Goal: Task Accomplishment & Management: Manage account settings

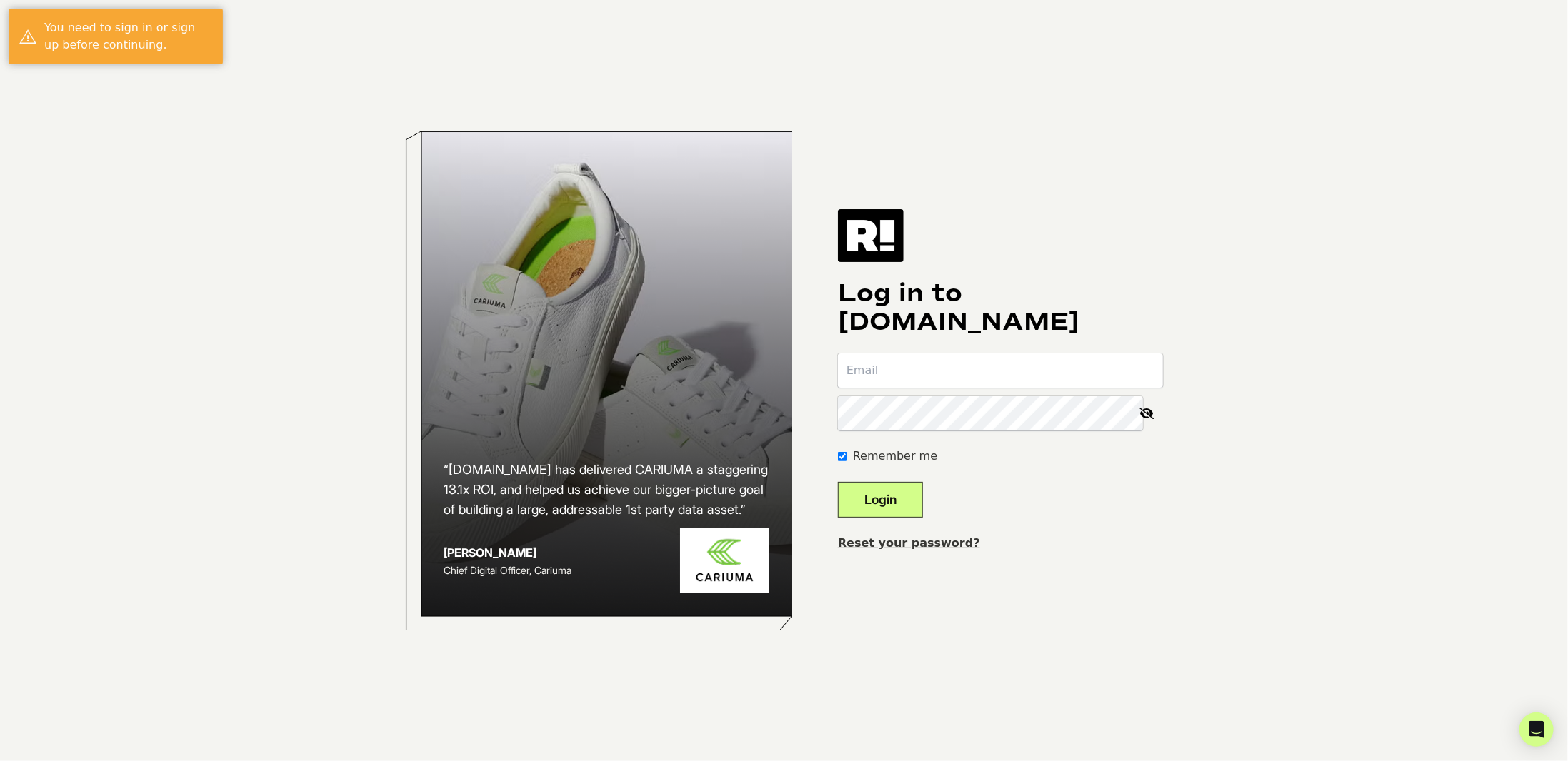
type input "justin@tumbleliving.com"
click at [912, 496] on button "Login" at bounding box center [880, 500] width 85 height 36
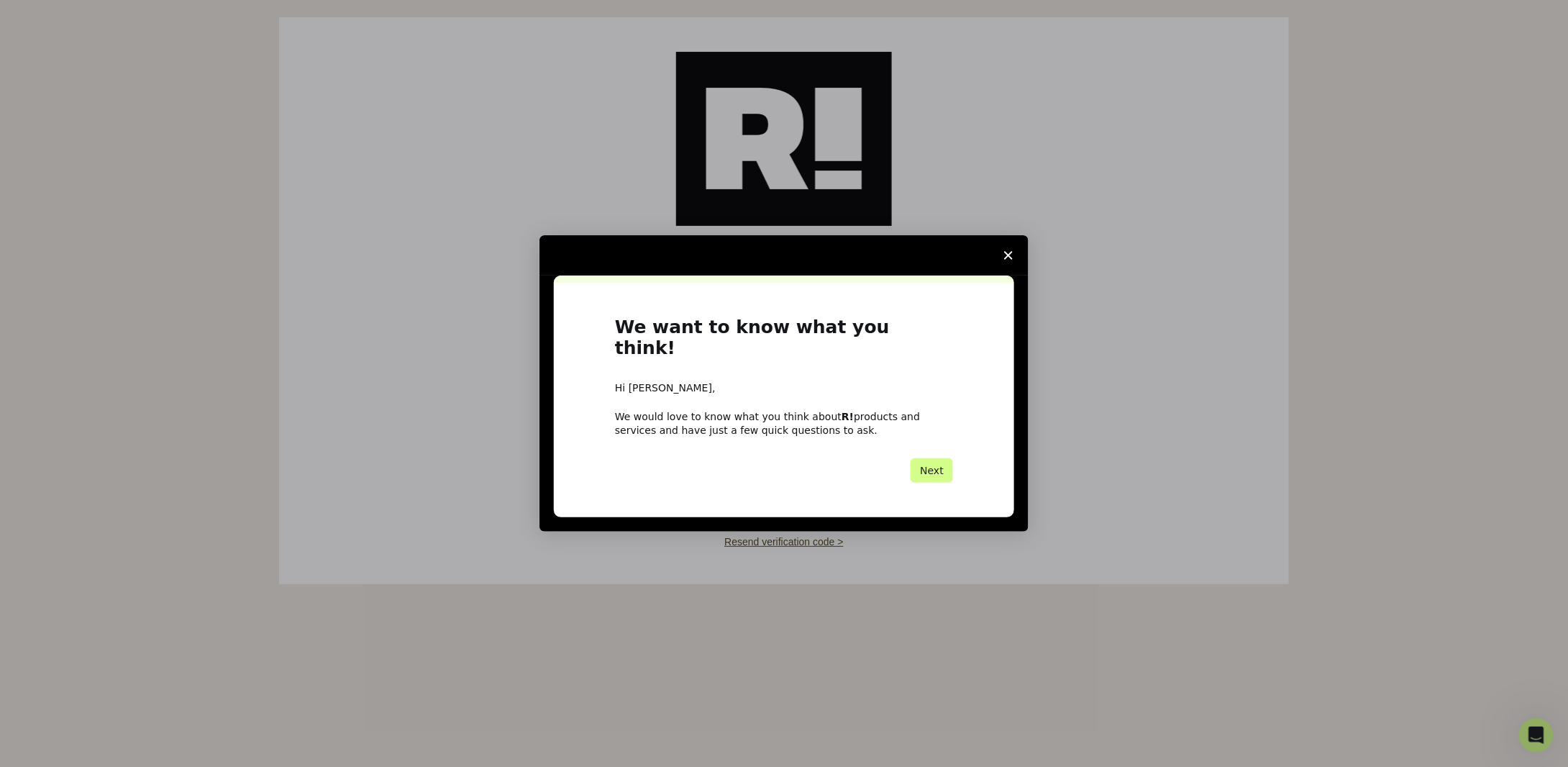
click at [1011, 261] on span "Close survey" at bounding box center [1008, 255] width 40 height 40
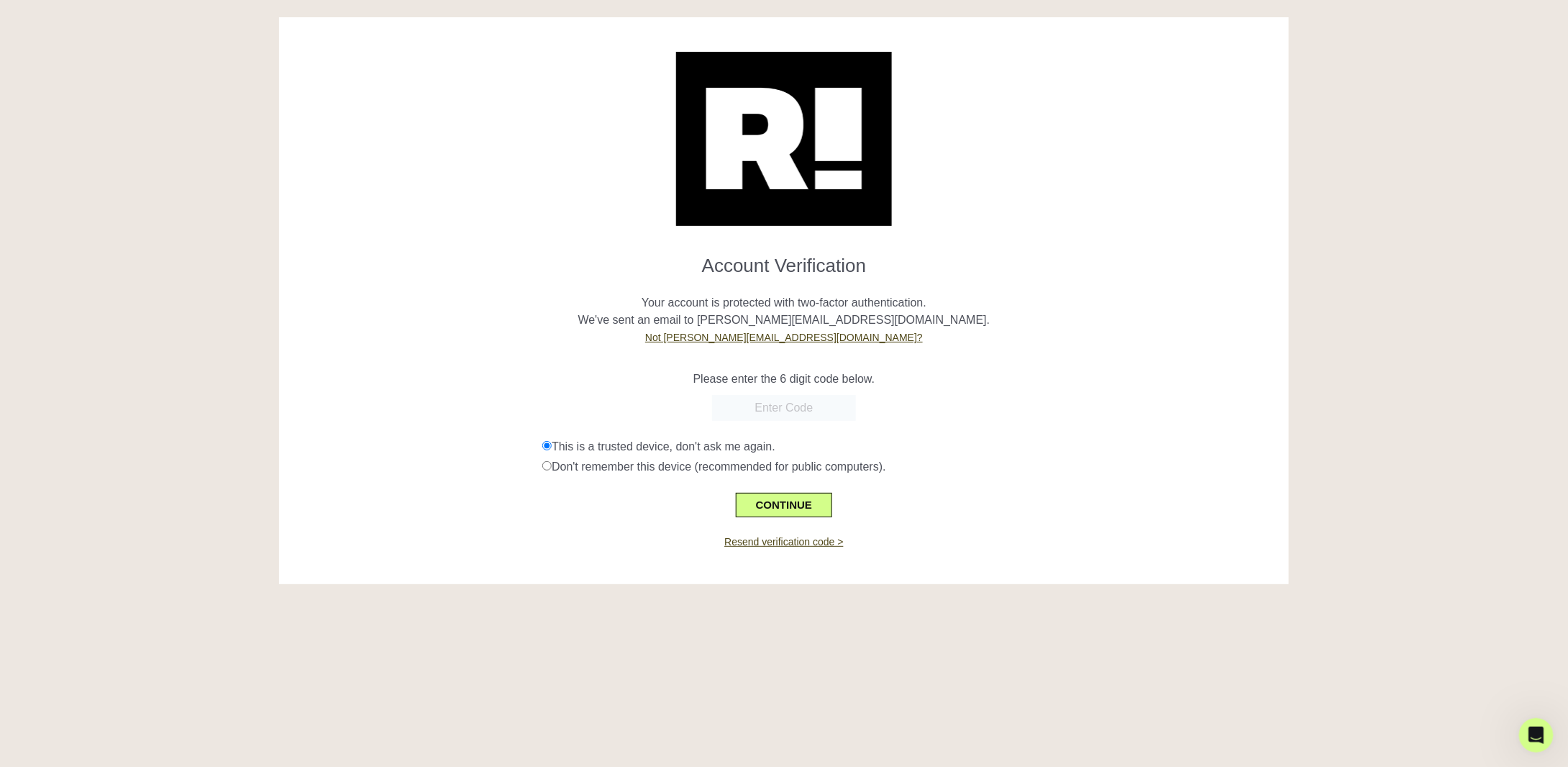
click at [835, 402] on input "text" at bounding box center [784, 408] width 144 height 26
paste input "164003"
type input "164003"
click at [803, 497] on button "CONTINUE" at bounding box center [784, 505] width 97 height 24
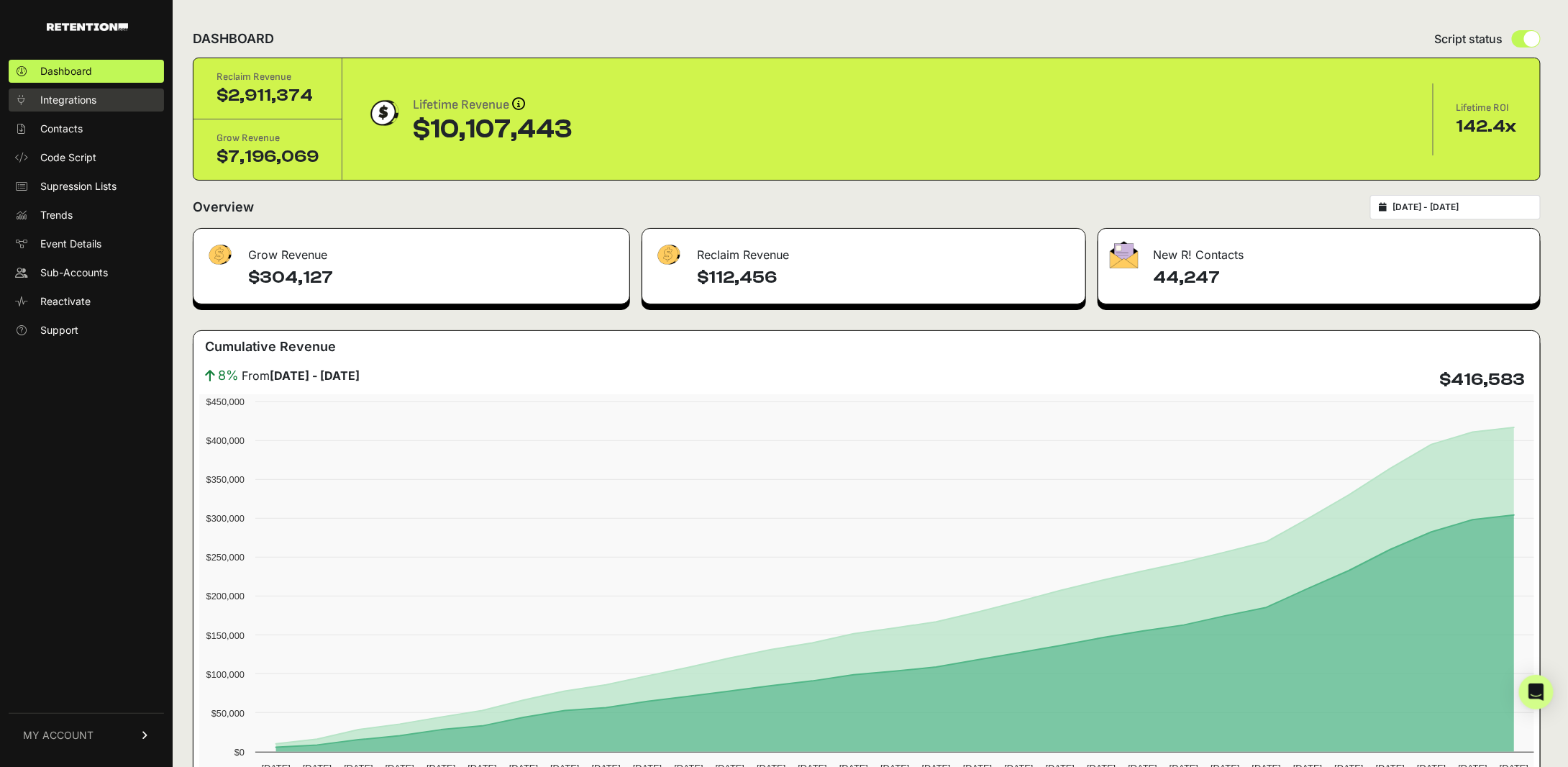
click at [102, 92] on link "Integrations" at bounding box center [86, 100] width 155 height 23
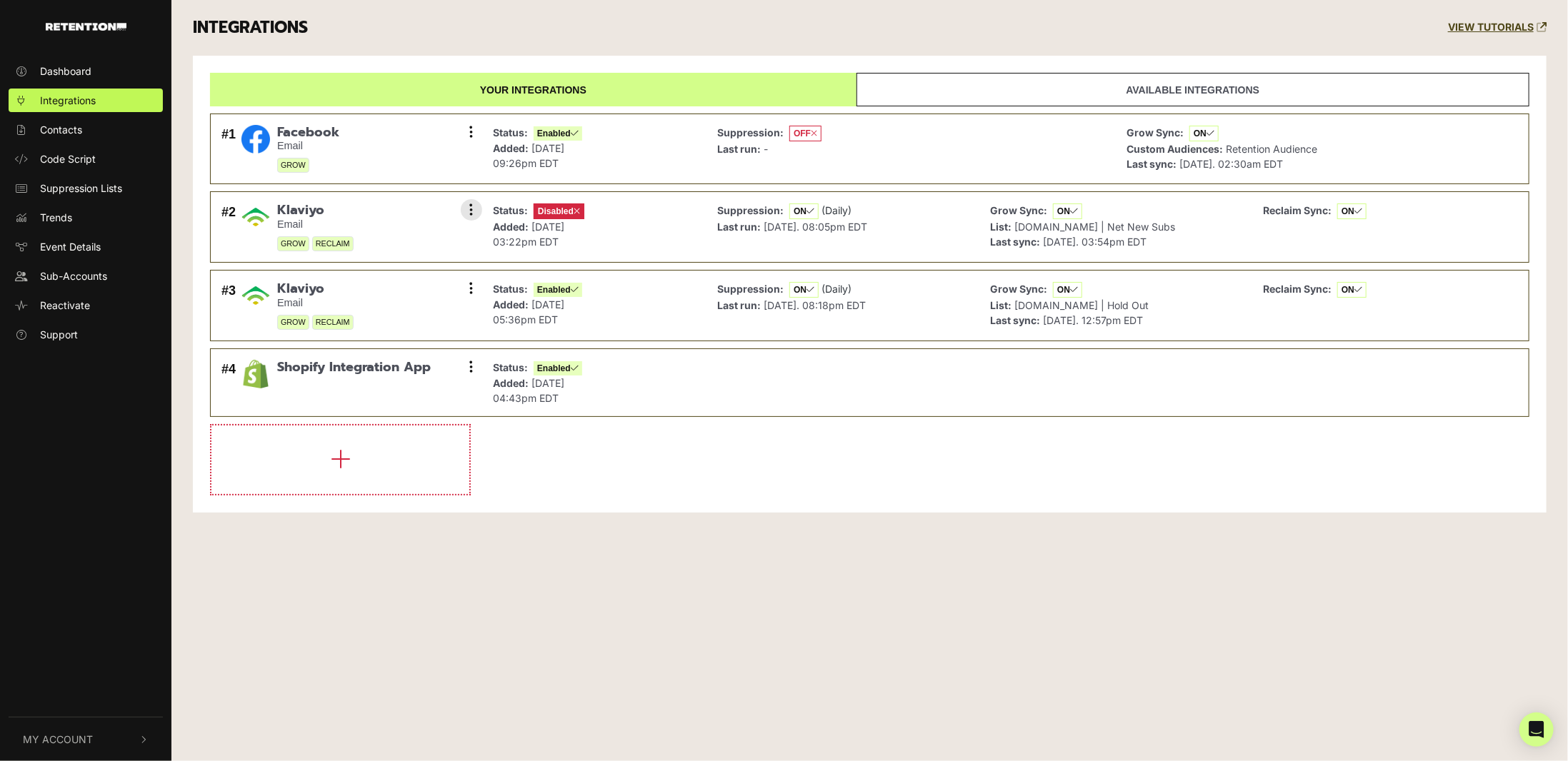
click at [547, 216] on span "Disabled" at bounding box center [559, 211] width 51 height 16
click at [463, 210] on button at bounding box center [471, 210] width 22 height 22
click at [403, 274] on link "Enable" at bounding box center [384, 273] width 136 height 32
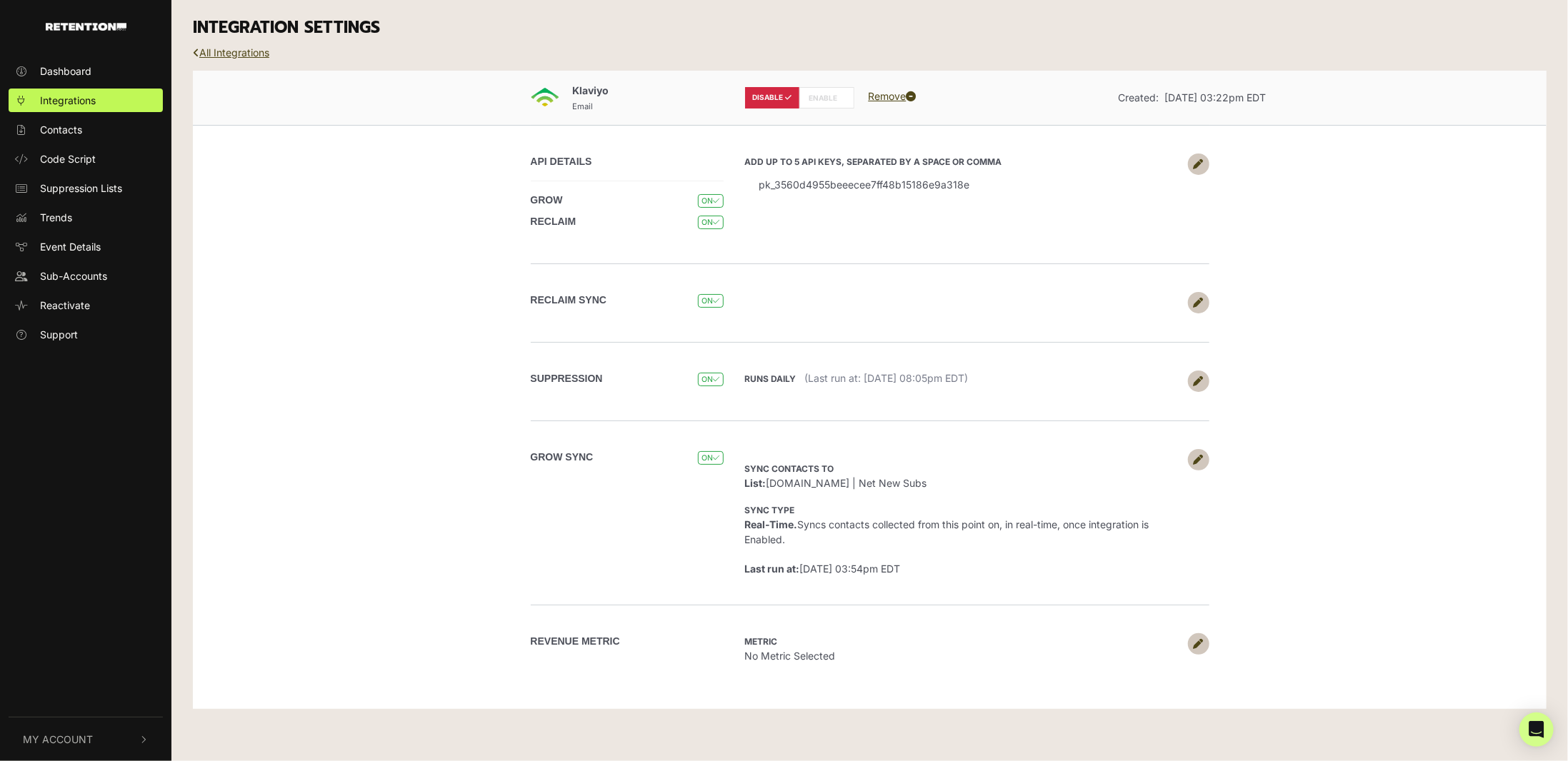
click at [813, 95] on label "ENABLE" at bounding box center [826, 97] width 55 height 22
radio input "false"
radio input "true"
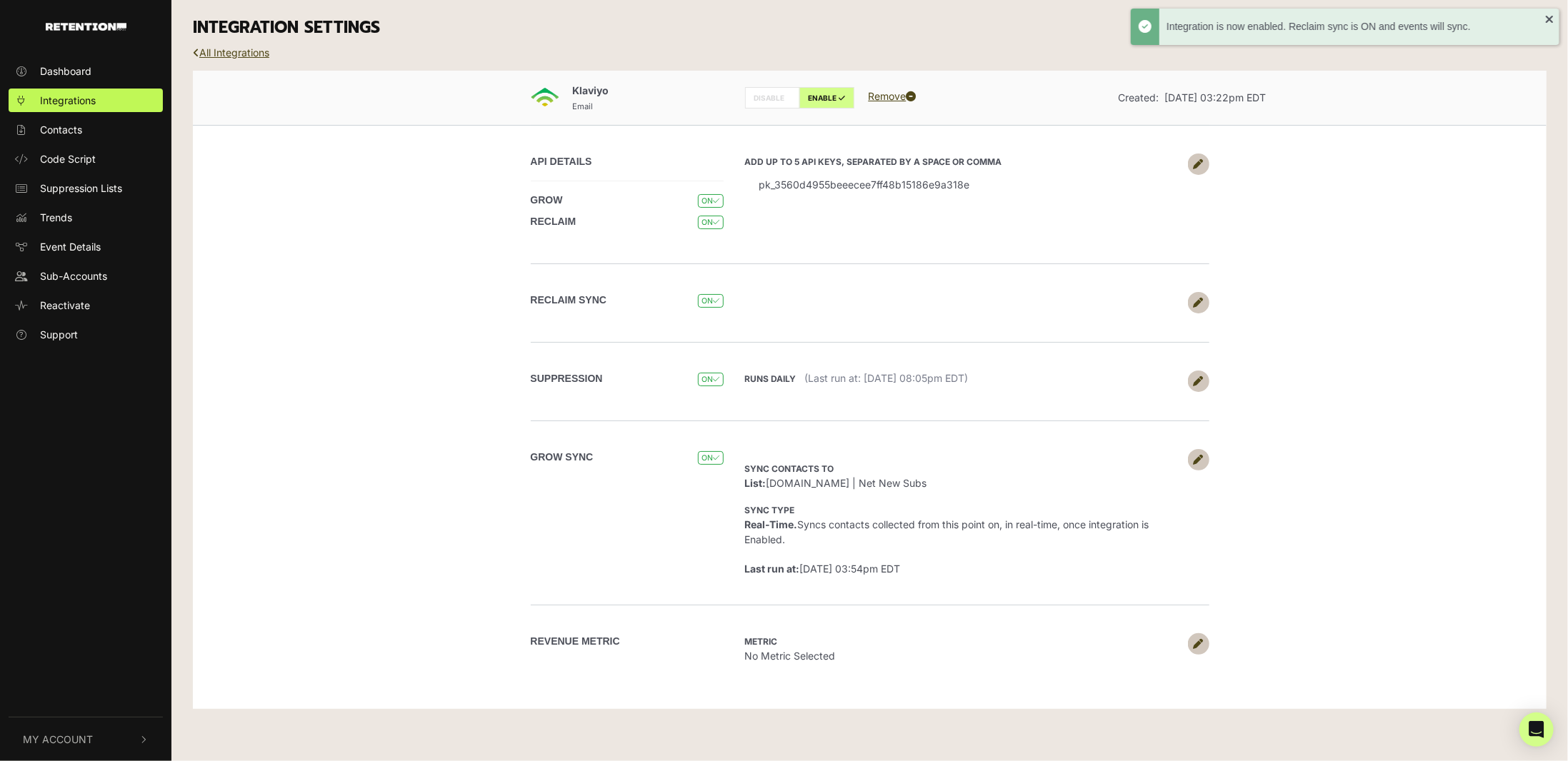
click at [1326, 252] on div "Klaviyo Email DISABLE ENABLE Remove Created: [DATE] 03:22pm EDT API DETAILS GROW" at bounding box center [869, 389] width 1354 height 638
click at [245, 51] on link "All Integrations" at bounding box center [231, 52] width 76 height 12
